Goal: Transaction & Acquisition: Purchase product/service

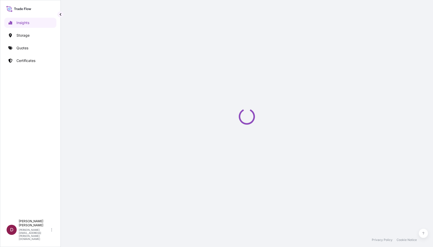
select select "2025"
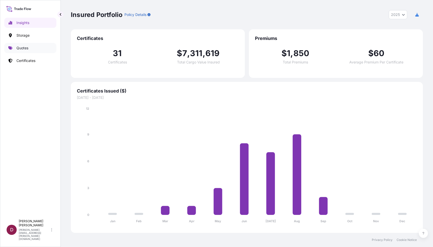
click at [24, 49] on p "Quotes" at bounding box center [22, 47] width 12 height 5
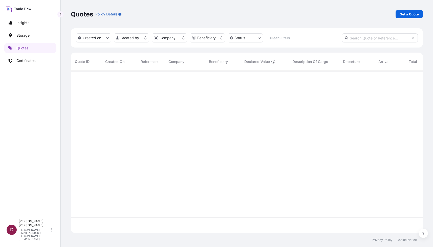
scroll to position [165, 352]
click at [409, 14] on p "Get a Quote" at bounding box center [408, 14] width 19 height 5
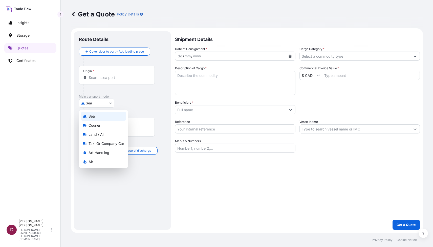
click at [110, 103] on body "Insights Storage Quotes Certificates D [PERSON_NAME] [PERSON_NAME][EMAIL_ADDRES…" at bounding box center [216, 123] width 433 height 247
click at [97, 135] on span "Land / Air" at bounding box center [96, 134] width 16 height 5
select select "Land / Air"
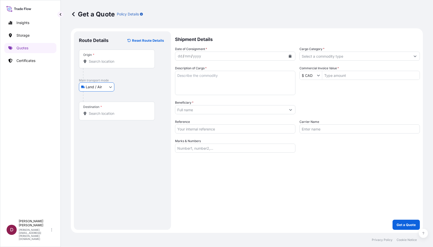
click at [95, 62] on input "Origin *" at bounding box center [119, 61] width 60 height 5
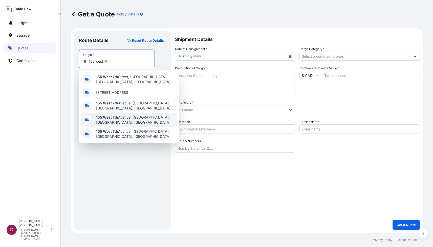
click at [109, 115] on b "155 West 7th" at bounding box center [107, 117] width 22 height 4
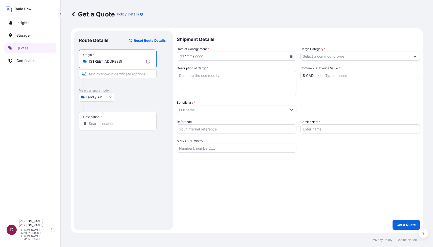
type input "[STREET_ADDRESS]"
click at [94, 75] on input "Text to appear on certificate" at bounding box center [118, 73] width 78 height 9
type input "DenbighFAS"
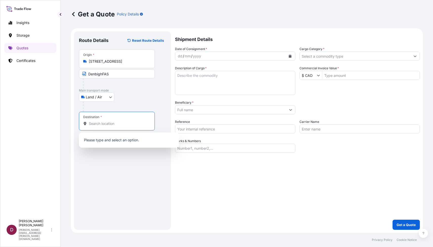
click at [95, 124] on input "Destination *" at bounding box center [119, 123] width 60 height 5
click at [338, 76] on input "Commercial Invoice Value *" at bounding box center [370, 75] width 97 height 9
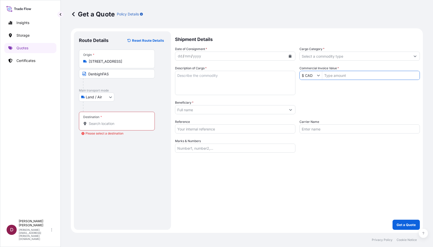
paste input "15,838"
type input "15,838"
click at [202, 79] on textarea "Description of Cargo *" at bounding box center [235, 83] width 120 height 24
click at [188, 110] on input "Beneficiary *" at bounding box center [230, 109] width 111 height 9
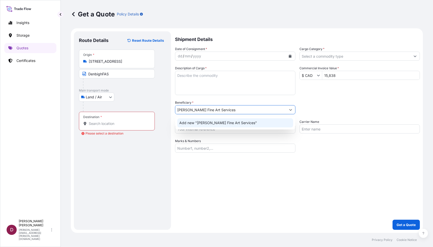
type input "[PERSON_NAME] Fine Art Services"
click at [234, 166] on div "Shipment Details Date of Consignment * dd / mm / yyyy Cargo Category * Descript…" at bounding box center [297, 130] width 245 height 198
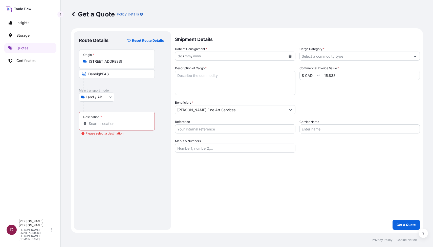
click at [212, 129] on input "Reference" at bounding box center [235, 128] width 120 height 9
paste input "B-027343"
type input "B-027343"
click at [309, 130] on input "Carrier Name" at bounding box center [359, 128] width 120 height 9
type input "Airline"
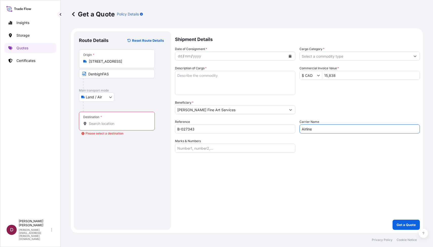
click at [325, 161] on div "Shipment Details Date of Consignment * dd / mm / yyyy Cargo Category * Descript…" at bounding box center [297, 130] width 245 height 198
click at [189, 78] on textarea "Description of Cargo *" at bounding box center [235, 83] width 120 height 24
paste textarea "[GEOGRAPHIC_DATA]"
paste textarea "[STREET_ADDRESS]"
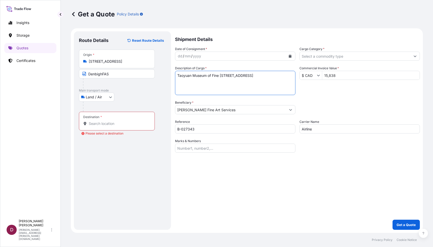
type textarea "Taoyuan Museum of Fine [STREET_ADDRESS]"
click at [94, 127] on div "Destination *" at bounding box center [117, 121] width 76 height 19
click at [94, 126] on input "Destination * Please select a destination" at bounding box center [119, 123] width 60 height 5
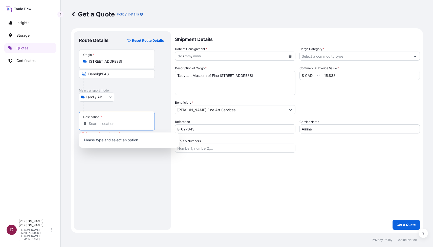
paste input "[STREET_ADDRESS]"
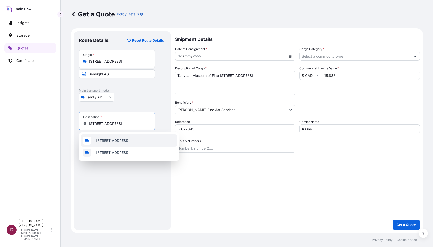
click at [124, 142] on span "[STREET_ADDRESS]" at bounding box center [112, 140] width 33 height 5
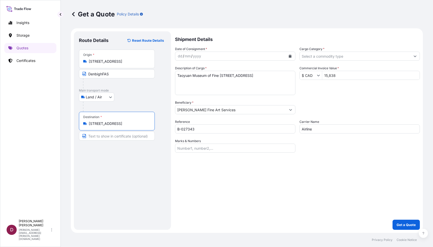
type input "[STREET_ADDRESS]"
drag, startPoint x: 249, startPoint y: 82, endPoint x: 227, endPoint y: 76, distance: 23.0
click at [227, 76] on textarea "Taoyuan Museum of Fine [STREET_ADDRESS]" at bounding box center [235, 83] width 120 height 24
type textarea "[GEOGRAPHIC_DATA]"
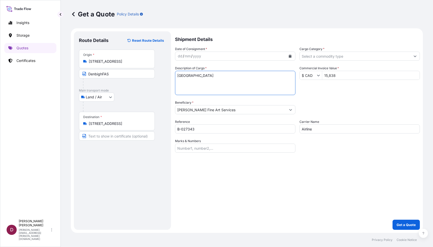
drag, startPoint x: 227, startPoint y: 76, endPoint x: 155, endPoint y: 79, distance: 72.0
click at [155, 79] on form "Route Details Reset Route Details Place of loading Road / [GEOGRAPHIC_DATA] / I…" at bounding box center [247, 130] width 352 height 204
drag, startPoint x: 230, startPoint y: 76, endPoint x: 159, endPoint y: 76, distance: 71.2
click at [159, 76] on form "Route Details Reset Route Details Place of loading Road / [GEOGRAPHIC_DATA] / I…" at bounding box center [247, 130] width 352 height 204
click at [91, 135] on input "Text to appear on certificate" at bounding box center [117, 135] width 76 height 9
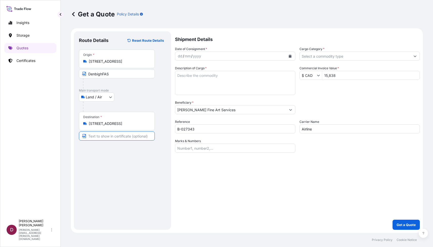
paste input "[GEOGRAPHIC_DATA]"
type input "[GEOGRAPHIC_DATA]"
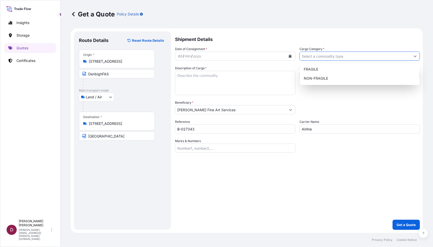
click at [318, 57] on input "Cargo Category *" at bounding box center [354, 56] width 111 height 9
click at [318, 78] on div "NON-FRAGILE" at bounding box center [359, 78] width 116 height 9
type input "NON-FRAGILE"
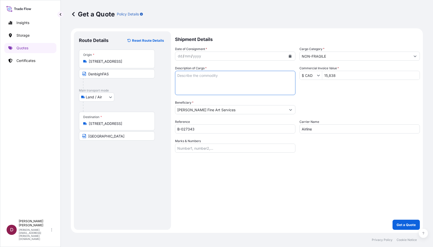
click at [194, 79] on textarea "Description of Cargo *" at bounding box center [235, 83] width 120 height 24
click at [257, 76] on textarea "144 black and white photographs on mat board" at bounding box center [235, 83] width 120 height 24
paste textarea "[PERSON_NAME]"
click at [178, 86] on textarea "144 black and white photographs on mat board. Artist: [PERSON_NAME]" at bounding box center [235, 83] width 120 height 24
click at [214, 82] on textarea "144 black and white photographs on mat board. Artist: [PERSON_NAME]" at bounding box center [235, 83] width 120 height 24
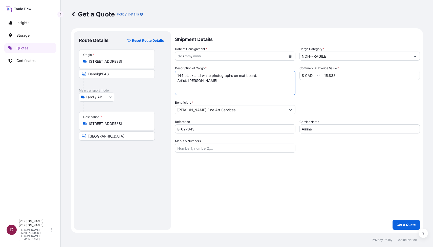
paste textarea "70x70cm"
type textarea "144 black and white photographs on mat board. Artist: [PERSON_NAME] 70x70cm each"
click at [404, 225] on p "Get a Quote" at bounding box center [405, 224] width 19 height 5
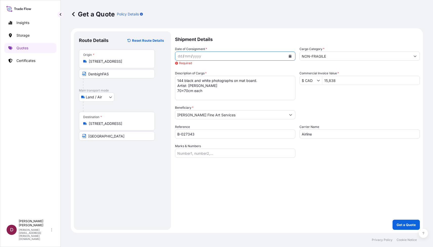
click at [289, 56] on icon "Calendar" at bounding box center [290, 56] width 3 height 3
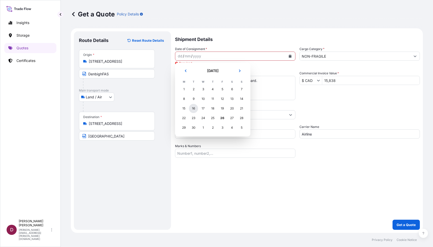
click at [193, 110] on div "16" at bounding box center [193, 108] width 9 height 9
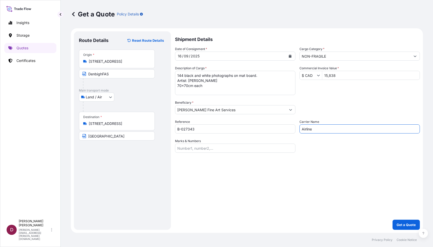
click at [315, 129] on input "Airline" at bounding box center [359, 128] width 120 height 9
type input "Airline - TBD"
click at [404, 225] on p "Get a Quote" at bounding box center [405, 224] width 19 height 5
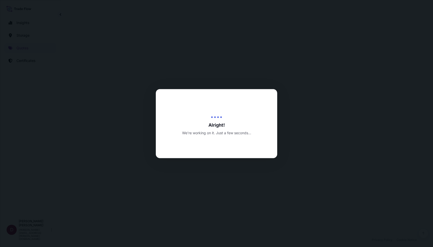
select select "Land / Air"
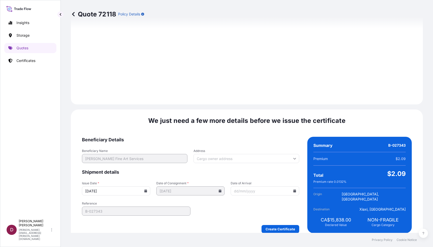
scroll to position [470, 0]
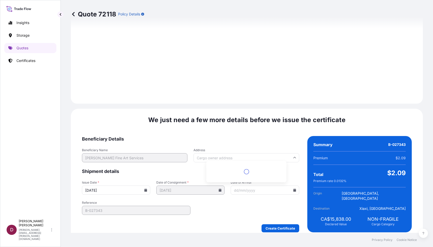
click at [222, 154] on input "Address" at bounding box center [245, 157] width 105 height 9
paste input "[STREET_ADDRESS]"
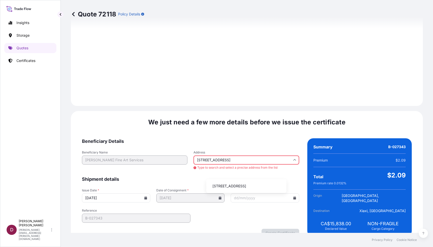
click at [224, 184] on li "[STREET_ADDRESS]" at bounding box center [246, 186] width 76 height 10
type input "[STREET_ADDRESS]"
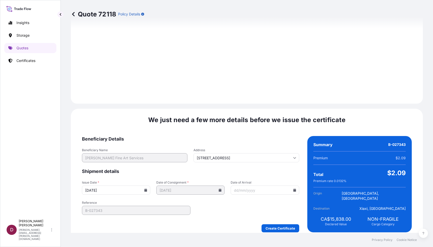
click at [245, 188] on input "Date of Arrival" at bounding box center [264, 189] width 68 height 9
click at [293, 188] on icon at bounding box center [294, 189] width 3 height 3
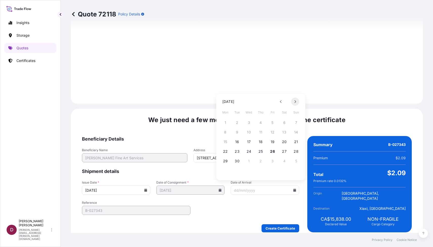
click at [295, 101] on icon at bounding box center [295, 101] width 2 height 3
click at [273, 139] on button "17" at bounding box center [272, 142] width 8 height 8
type input "[DATE]"
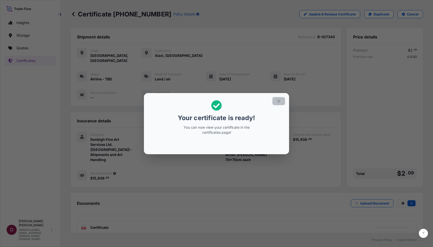
click at [277, 101] on icon "button" at bounding box center [278, 101] width 5 height 5
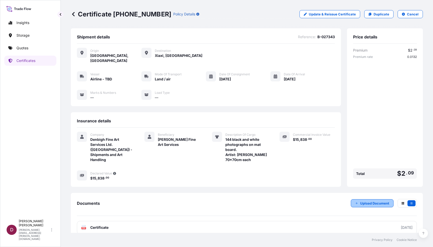
click at [373, 201] on p "Upload Document" at bounding box center [374, 203] width 29 height 5
click at [23, 47] on p "Quotes" at bounding box center [22, 47] width 12 height 5
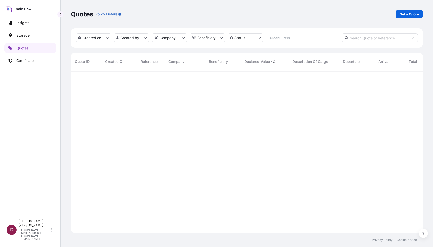
scroll to position [180, 352]
click at [411, 13] on p "Get a Quote" at bounding box center [408, 14] width 19 height 5
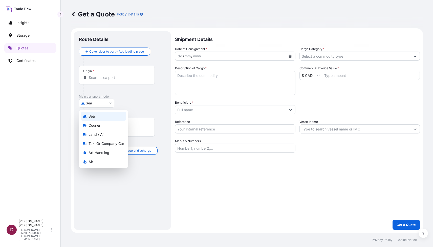
click at [92, 100] on body "Insights Storage Quotes Certificates D [PERSON_NAME] [PERSON_NAME][EMAIL_ADDRES…" at bounding box center [216, 123] width 433 height 247
click at [97, 135] on span "Land / Air" at bounding box center [96, 134] width 16 height 5
select select "Land / Air"
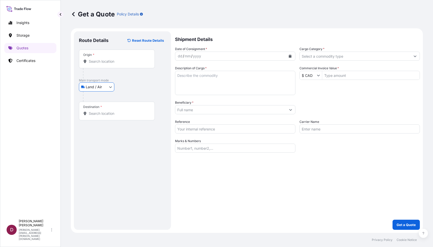
click at [97, 62] on input "Origin *" at bounding box center [119, 61] width 60 height 5
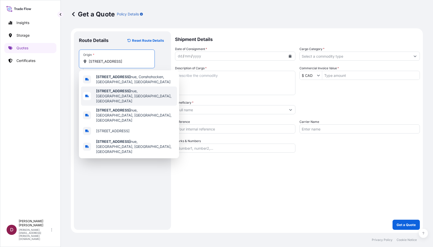
click at [111, 93] on span "[STREET_ADDRESS]" at bounding box center [135, 95] width 79 height 15
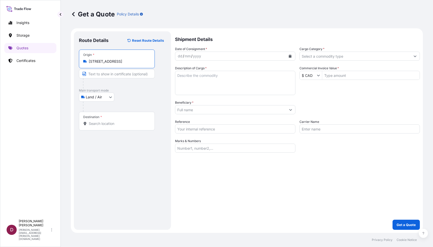
type input "[STREET_ADDRESS]"
click at [101, 75] on input "Text to appear on certificate" at bounding box center [117, 73] width 76 height 9
type input "DenbighFAS"
click at [318, 77] on button "Show suggestions" at bounding box center [319, 75] width 5 height 5
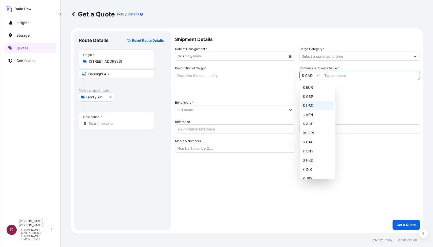
click at [310, 106] on div "$ USD" at bounding box center [316, 105] width 33 height 9
type input "$ USD"
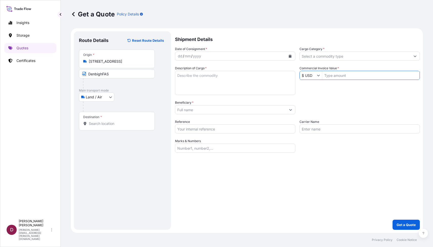
click at [338, 75] on input "Commercial Invoice Value *" at bounding box center [370, 75] width 97 height 9
type input "10,400"
click at [353, 108] on div "Packing Category Type to search a container mode Please select a primary mode o…" at bounding box center [359, 107] width 120 height 14
click at [193, 111] on input "Beneficiary *" at bounding box center [230, 109] width 111 height 9
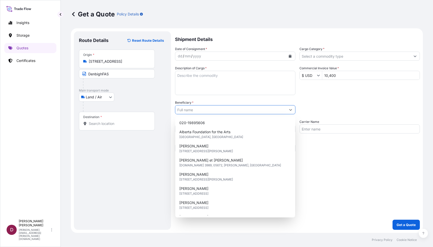
paste input "[PERSON_NAME]"
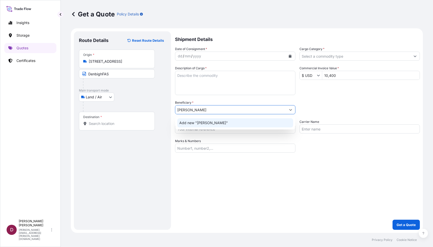
click at [195, 124] on span "Add new "[PERSON_NAME]"" at bounding box center [203, 122] width 49 height 5
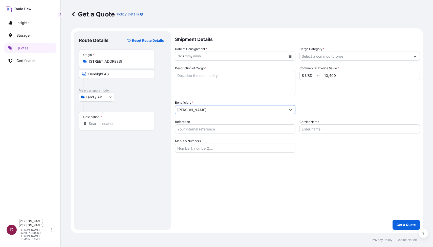
type input "[PERSON_NAME]"
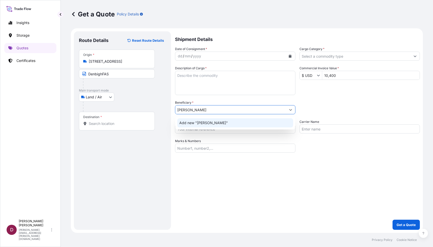
click at [98, 125] on input "Destination *" at bounding box center [119, 123] width 60 height 5
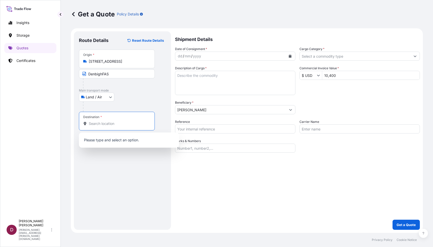
paste input "[STREET_ADDRESS]"
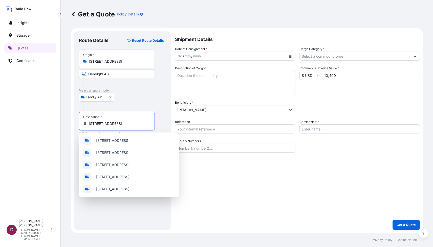
click at [132, 125] on input "[STREET_ADDRESS]" at bounding box center [119, 123] width 60 height 5
paste input "[GEOGRAPHIC_DATA]"
click at [116, 140] on span "[STREET_ADDRESS]" at bounding box center [112, 140] width 33 height 5
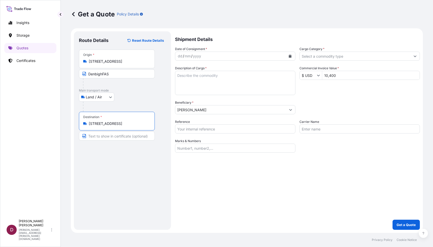
type input "[STREET_ADDRESS]"
click at [108, 136] on input "Text to appear on certificate" at bounding box center [117, 135] width 76 height 9
type input "[PERSON_NAME]"
click at [195, 128] on input "Reference" at bounding box center [235, 128] width 120 height 9
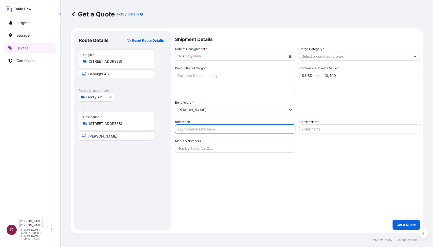
click at [199, 129] on input "Reference" at bounding box center [235, 128] width 120 height 9
paste input "B-027372"
type input "B-027372"
click at [263, 57] on div "dd / mm / yyyy" at bounding box center [230, 56] width 111 height 9
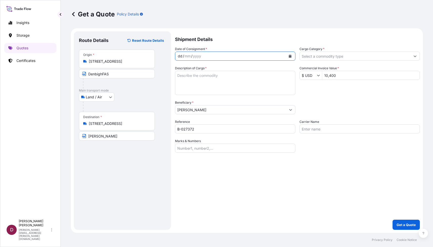
click at [289, 56] on icon "Calendar" at bounding box center [290, 56] width 3 height 3
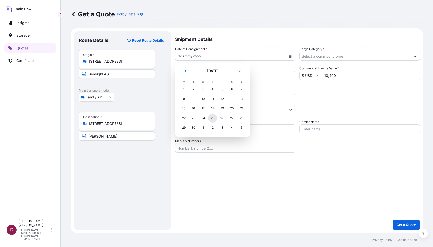
click at [211, 118] on div "25" at bounding box center [212, 117] width 9 height 9
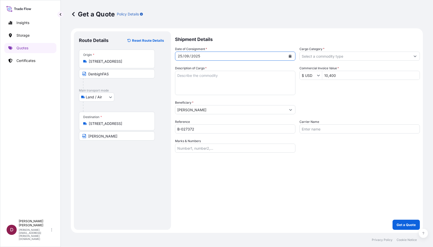
click at [306, 128] on input "Carrier Name" at bounding box center [359, 128] width 120 height 9
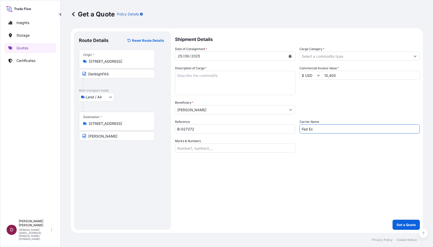
type input "Fed Ex"
click at [183, 78] on textarea "Description of Cargo *" at bounding box center [235, 83] width 120 height 24
click at [197, 76] on textarea "Description of Cargo *" at bounding box center [235, 83] width 120 height 24
paste textarea "Wonder Wander, 2025"
click at [194, 83] on textarea "Wonder Wander, 2025" at bounding box center [235, 83] width 120 height 24
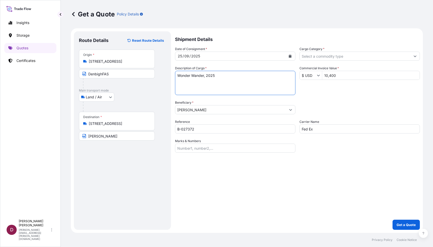
paste textarea "mixed media sculpture"
click at [198, 87] on textarea "Wonder Wander, 2025 mixed media sculpture" at bounding box center [235, 83] width 120 height 24
paste textarea "2 panels each @ 64x6x34"LWH, 2025"
type textarea "Wonder Wander, 2025 mixed media sculpture 2 panels each @ 64x6x34"LWH, 2025"
click at [354, 59] on input "Cargo Category *" at bounding box center [354, 56] width 111 height 9
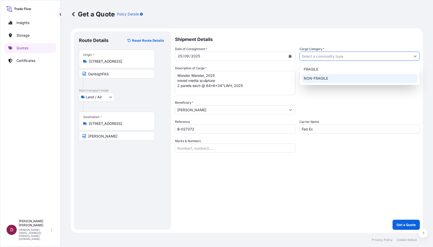
click at [343, 75] on div "NON-FRAGILE" at bounding box center [359, 78] width 116 height 9
type input "NON-FRAGILE"
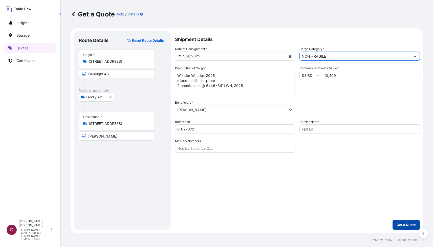
click at [403, 223] on p "Get a Quote" at bounding box center [405, 224] width 19 height 5
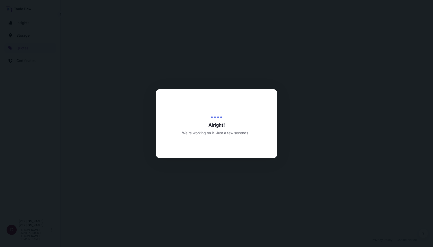
select select "Land / Air"
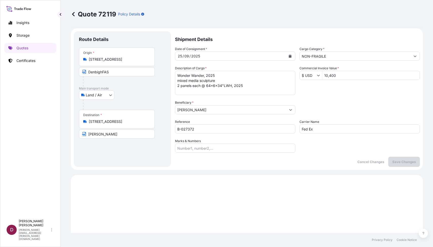
click at [112, 123] on input "[STREET_ADDRESS]" at bounding box center [119, 121] width 60 height 5
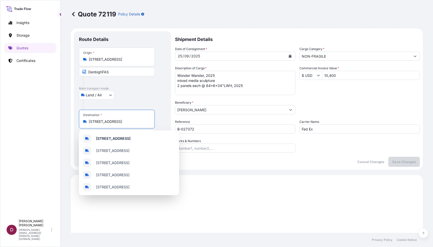
click at [112, 123] on input "[STREET_ADDRESS]" at bounding box center [119, 121] width 60 height 5
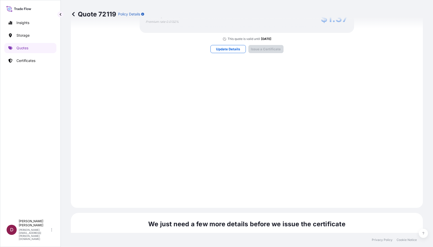
scroll to position [492, 0]
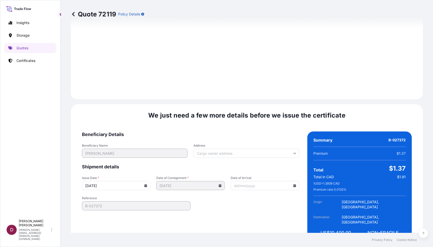
click at [221, 149] on input "Address" at bounding box center [245, 153] width 105 height 9
paste input "[STREET_ADDRESS]"
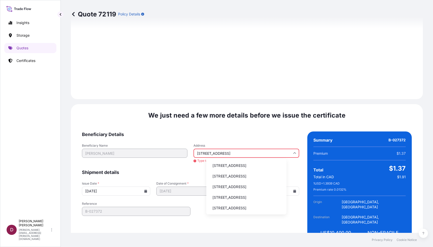
click at [230, 165] on li "[STREET_ADDRESS]" at bounding box center [246, 166] width 76 height 10
type input "[STREET_ADDRESS]"
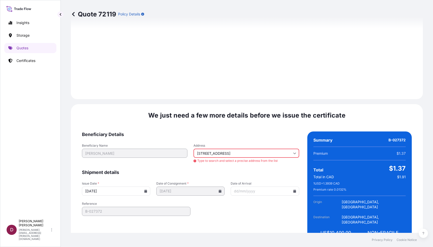
scroll to position [0, 0]
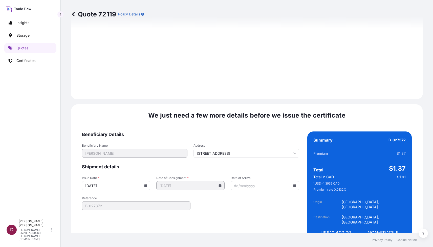
click at [256, 181] on input "Date of Arrival" at bounding box center [264, 185] width 68 height 9
click at [293, 184] on icon at bounding box center [294, 185] width 3 height 3
click at [292, 90] on button at bounding box center [295, 90] width 8 height 8
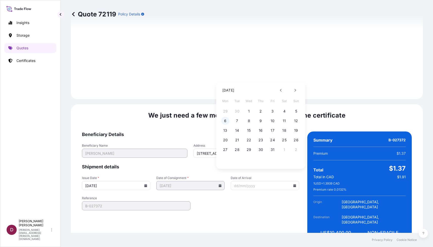
click at [226, 121] on button "6" at bounding box center [225, 121] width 8 height 8
type input "[DATE]"
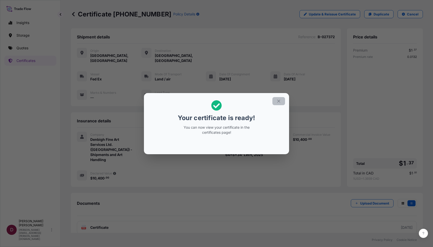
click at [278, 101] on icon "button" at bounding box center [278, 101] width 5 height 5
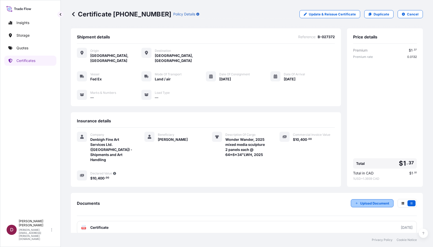
click at [371, 201] on p "Upload Document" at bounding box center [374, 203] width 29 height 5
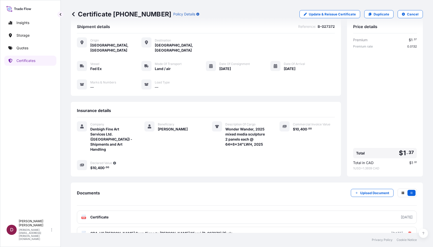
scroll to position [13, 0]
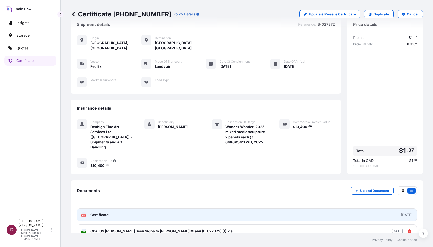
click at [106, 212] on span "Certificate" at bounding box center [99, 214] width 18 height 5
